Goal: Navigation & Orientation: Find specific page/section

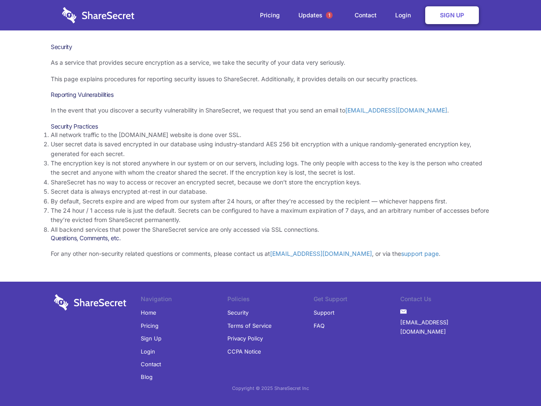
click at [270, 203] on li "By default, Secrets expire and are wiped from our system after 24 hours, or aft…" at bounding box center [270, 200] width 439 height 9
click at [329, 15] on span "1" at bounding box center [329, 15] width 7 height 7
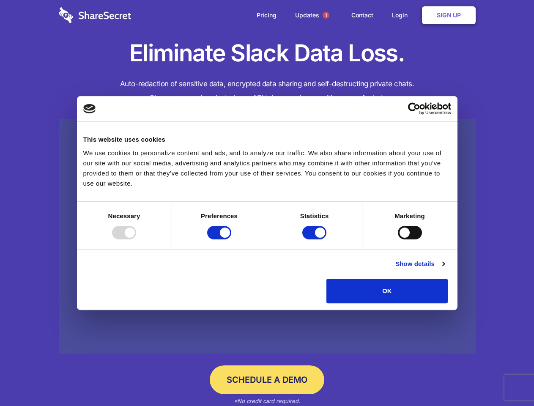
click at [136, 239] on div at bounding box center [124, 233] width 24 height 14
click at [231, 239] on input "Preferences" at bounding box center [219, 233] width 24 height 14
checkbox input "false"
click at [315, 239] on input "Statistics" at bounding box center [314, 233] width 24 height 14
checkbox input "false"
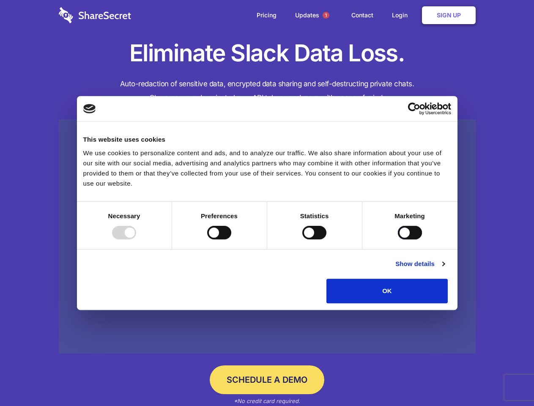
click at [398, 239] on input "Marketing" at bounding box center [410, 233] width 24 height 14
checkbox input "true"
click at [444, 269] on link "Show details" at bounding box center [419, 264] width 49 height 10
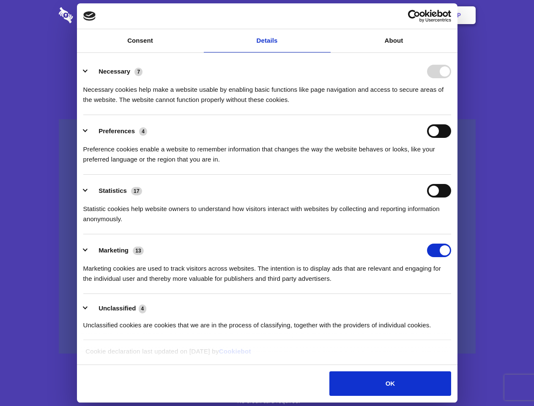
click at [451, 105] on div "Necessary cookies help make a website usable by enabling basic functions like p…" at bounding box center [267, 91] width 368 height 27
click at [325, 15] on span "1" at bounding box center [325, 15] width 7 height 7
